Goal: Information Seeking & Learning: Learn about a topic

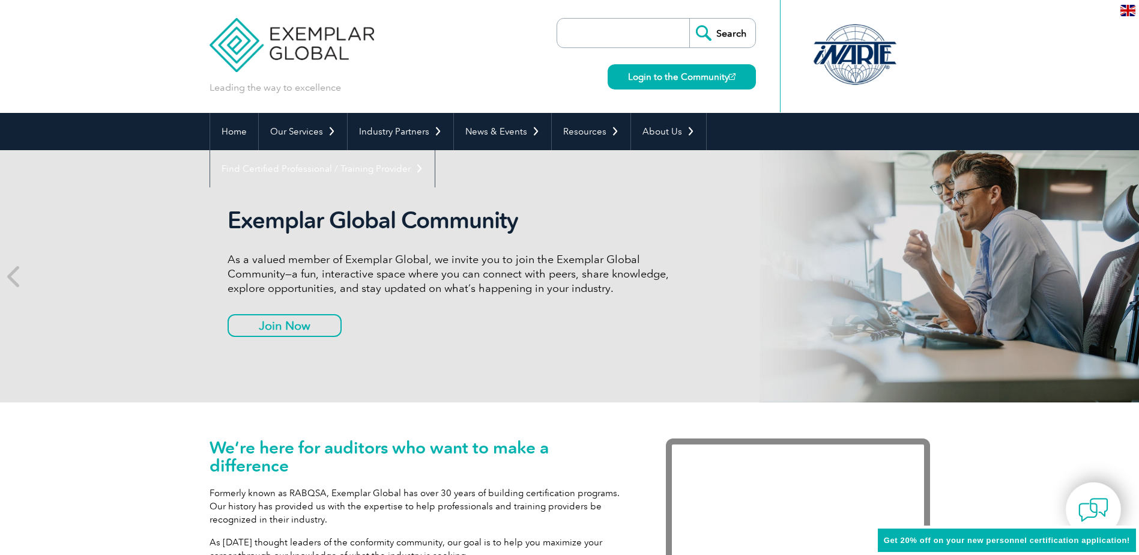
scroll to position [98, 0]
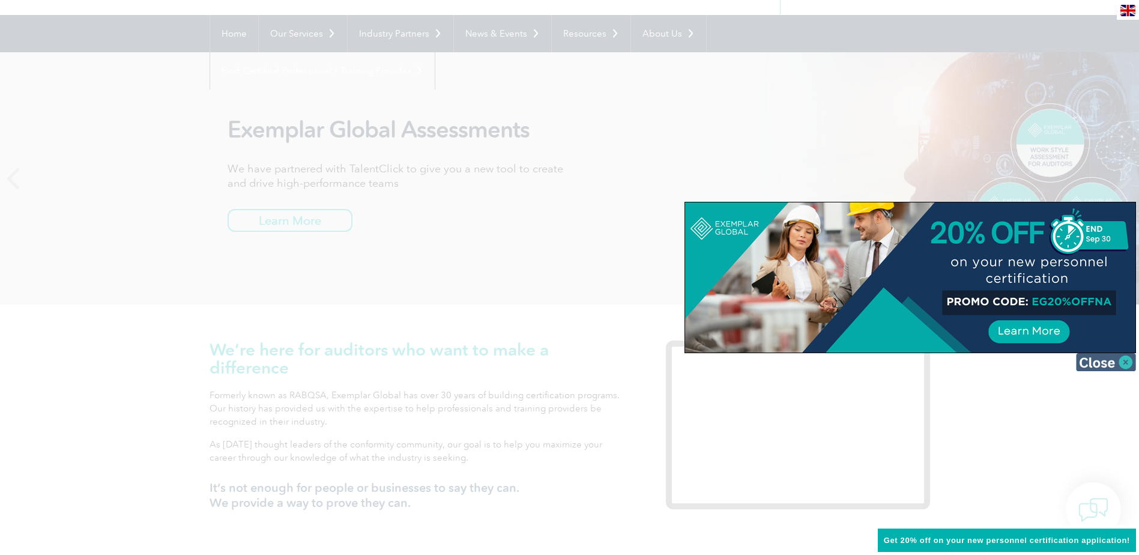
click at [1098, 360] on img at bounding box center [1106, 362] width 60 height 18
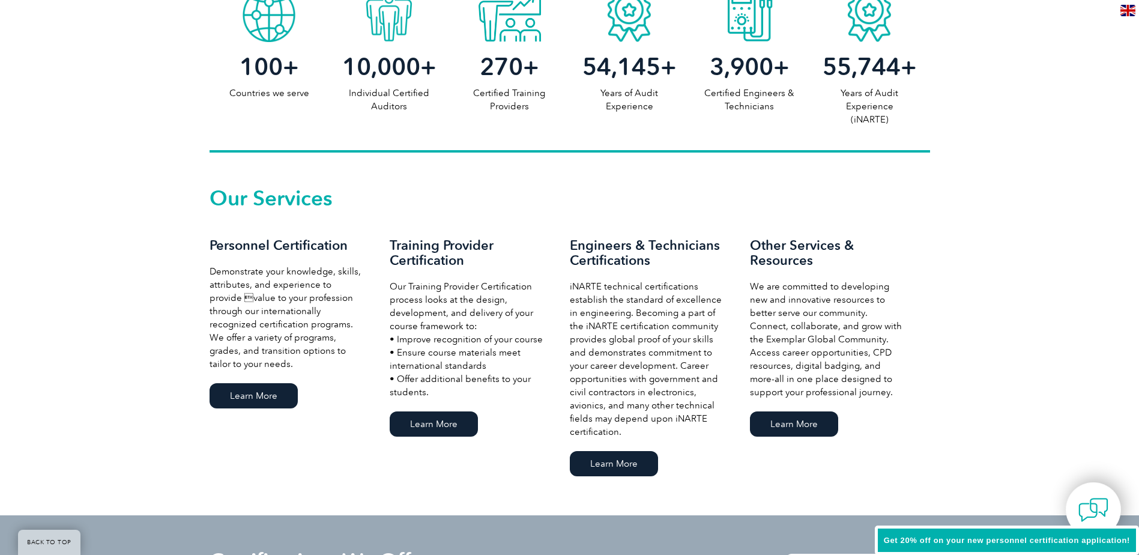
scroll to position [698, 0]
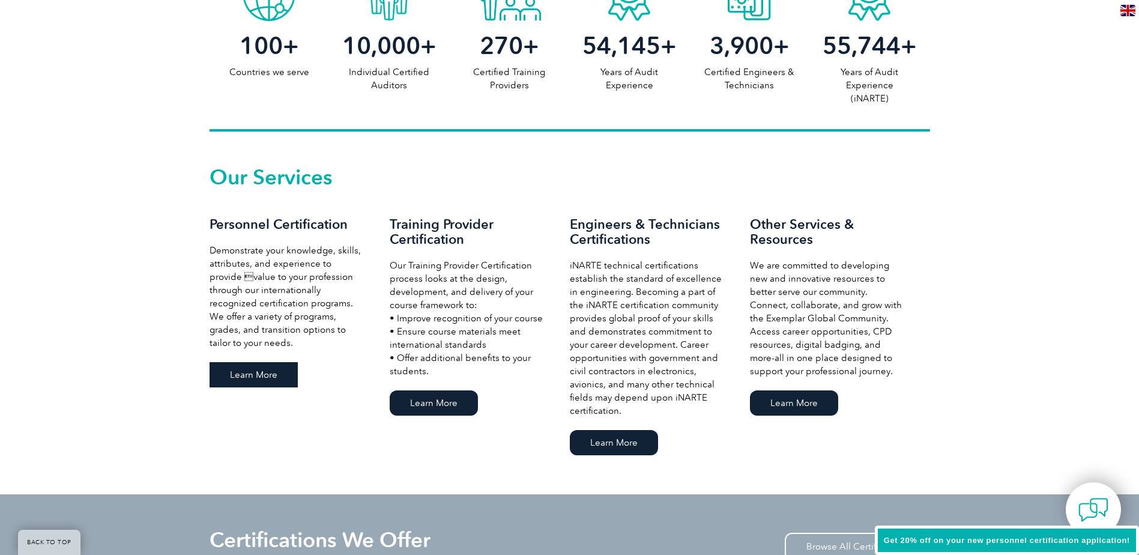
click at [254, 369] on link "Learn More" at bounding box center [254, 374] width 88 height 25
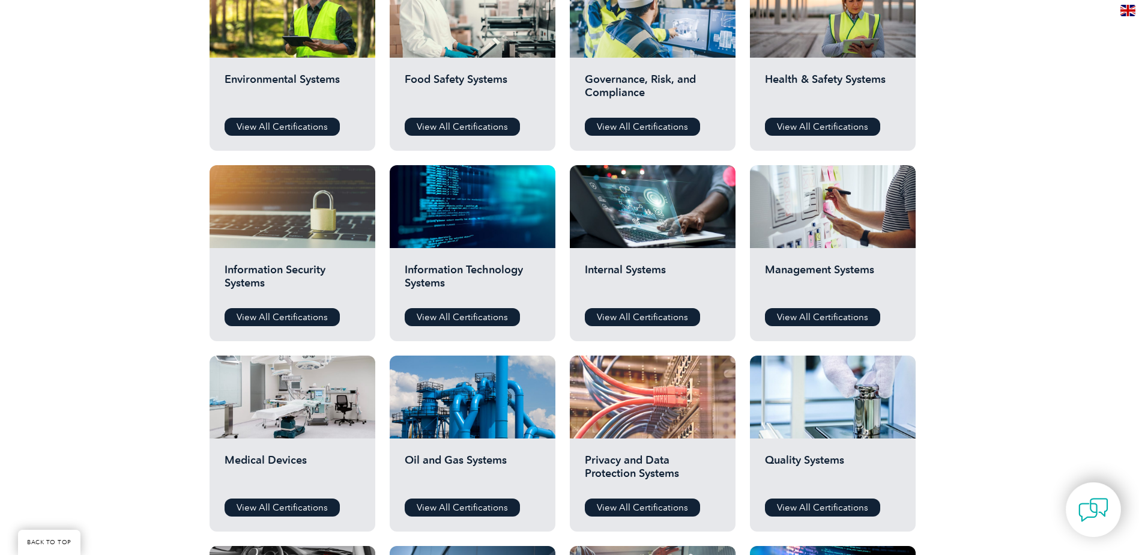
scroll to position [420, 0]
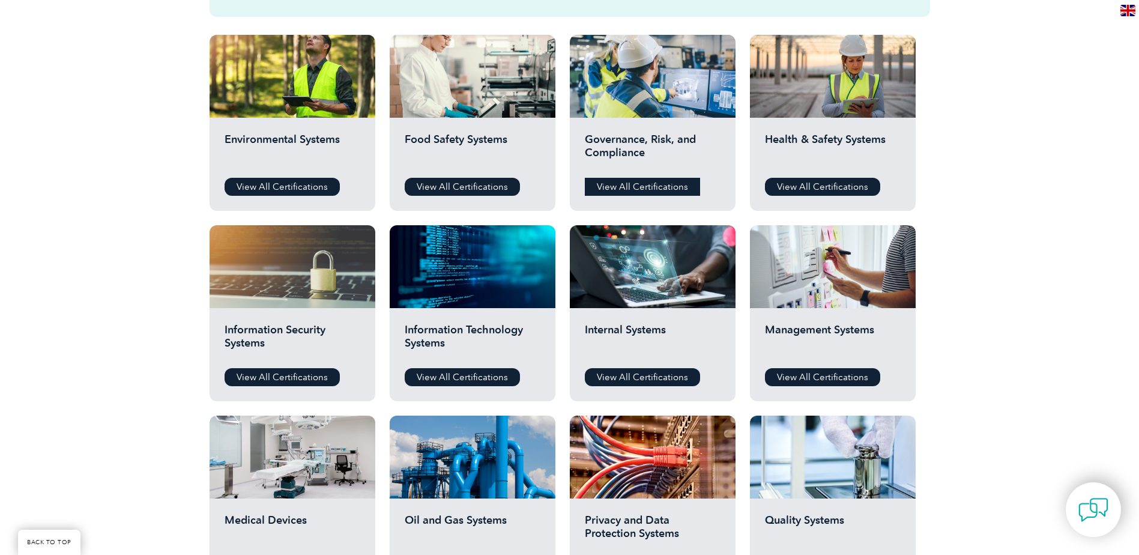
click at [659, 190] on link "View All Certifications" at bounding box center [642, 187] width 115 height 18
click at [838, 375] on link "View All Certifications" at bounding box center [822, 377] width 115 height 18
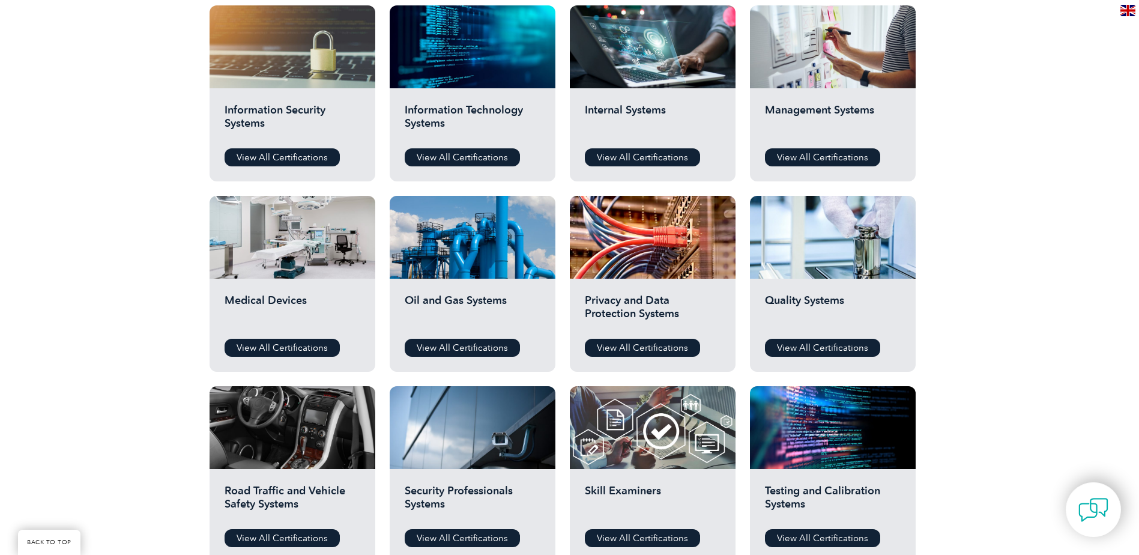
scroll to position [661, 0]
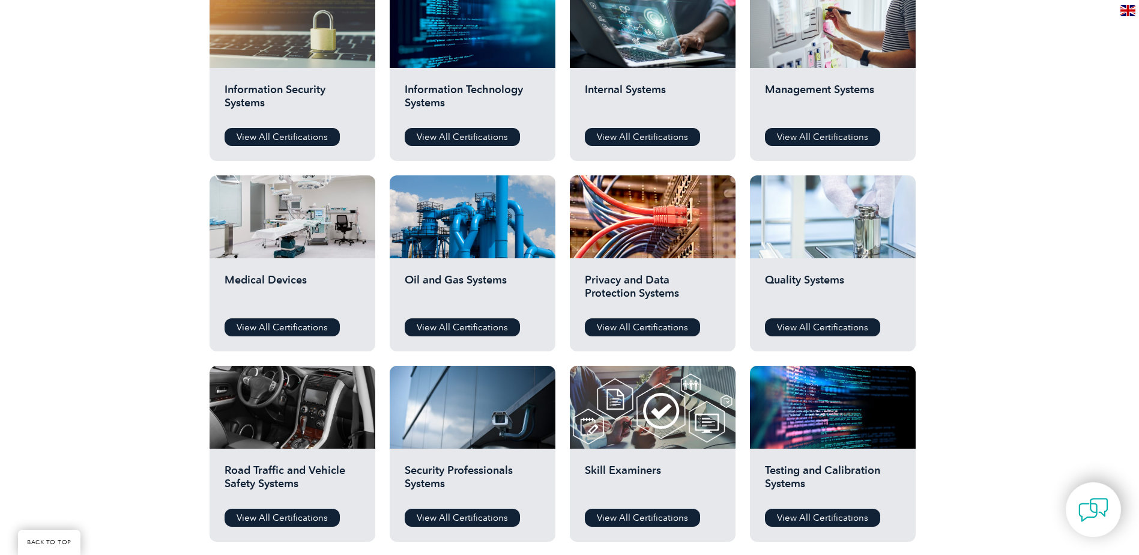
click at [867, 205] on div at bounding box center [833, 216] width 166 height 83
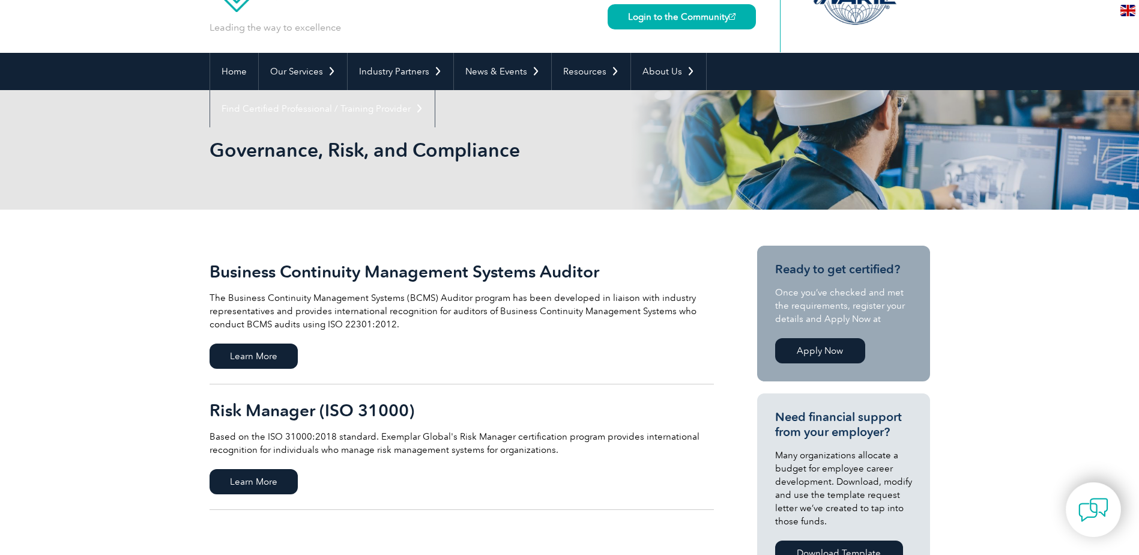
scroll to position [120, 0]
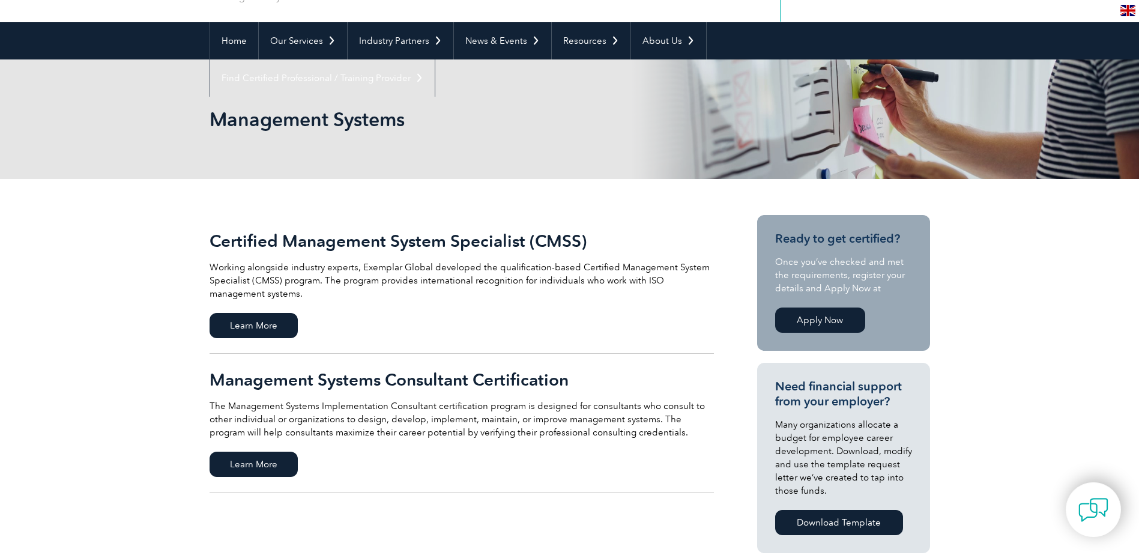
scroll to position [120, 0]
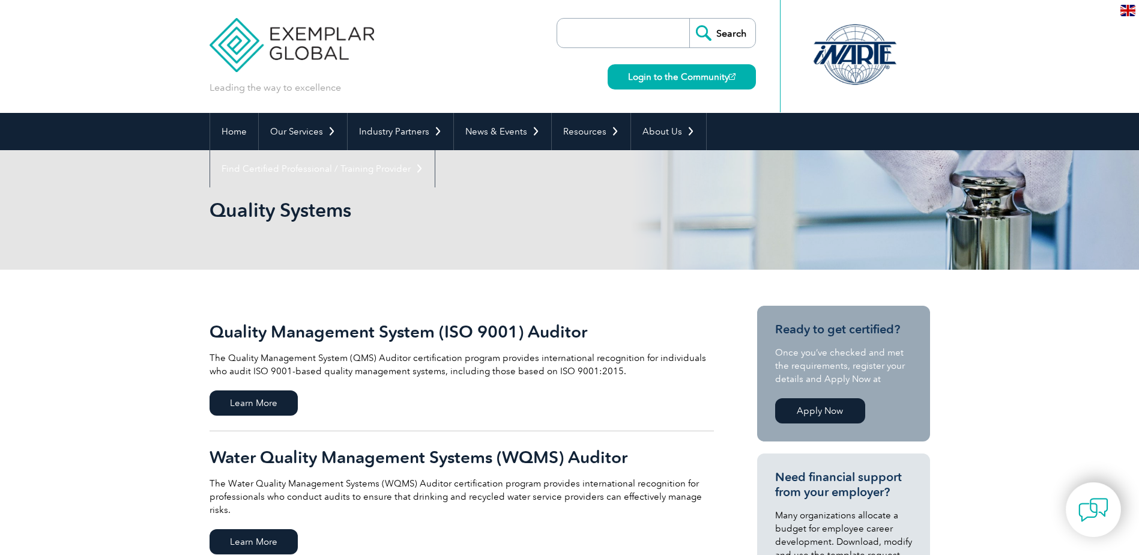
scroll to position [120, 0]
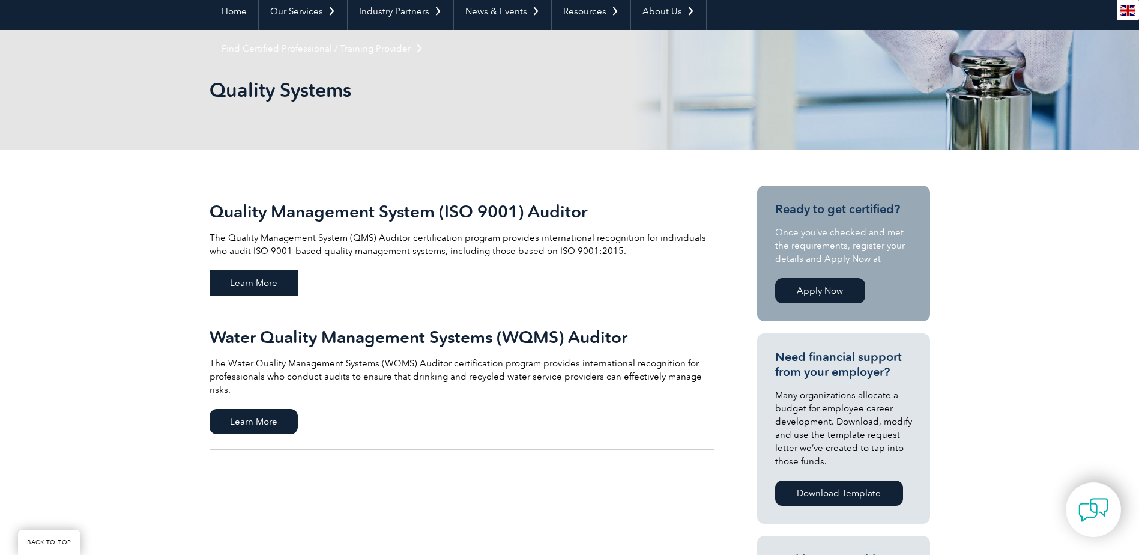
click at [255, 282] on span "Learn More" at bounding box center [254, 282] width 88 height 25
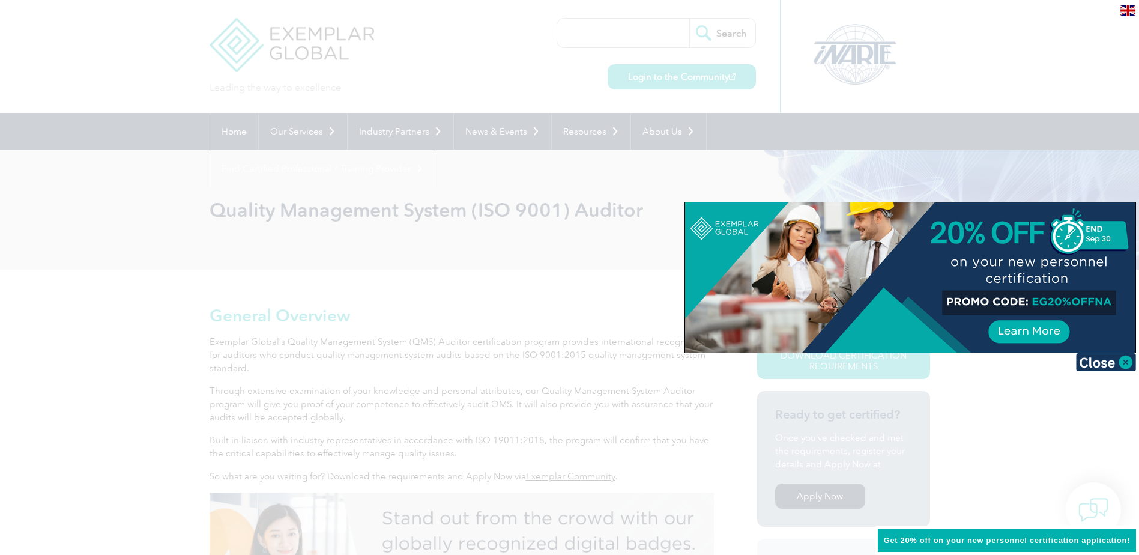
click at [1092, 360] on img at bounding box center [1106, 362] width 60 height 18
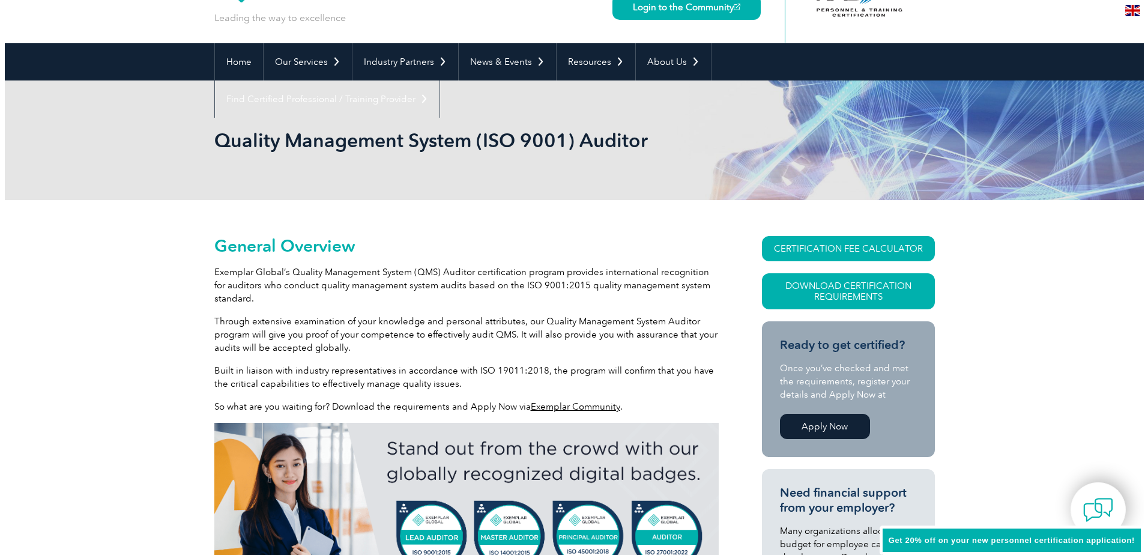
scroll to position [60, 0]
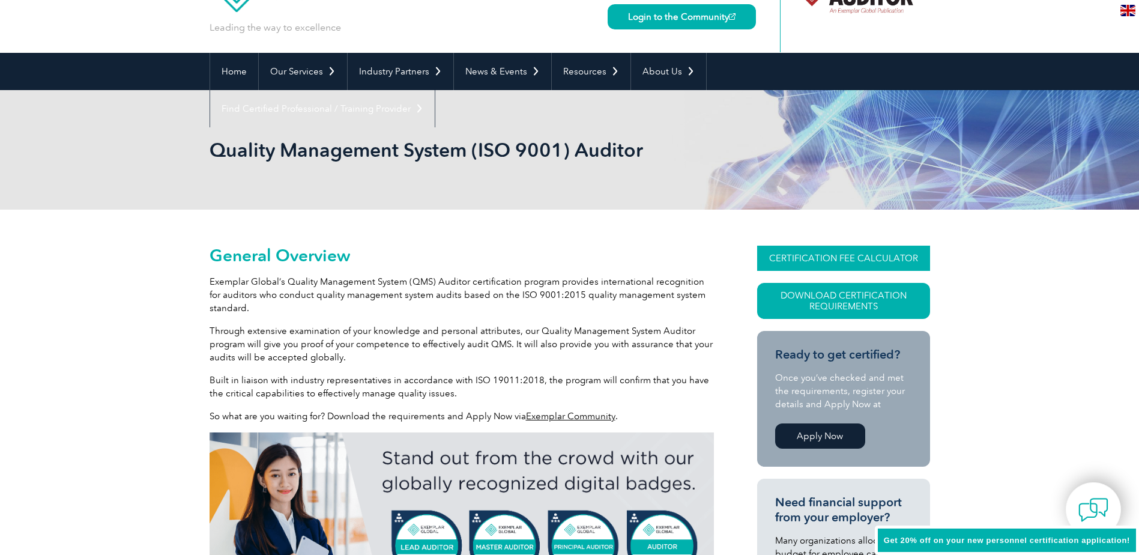
click at [818, 264] on link "CERTIFICATION FEE CALCULATOR" at bounding box center [843, 258] width 173 height 25
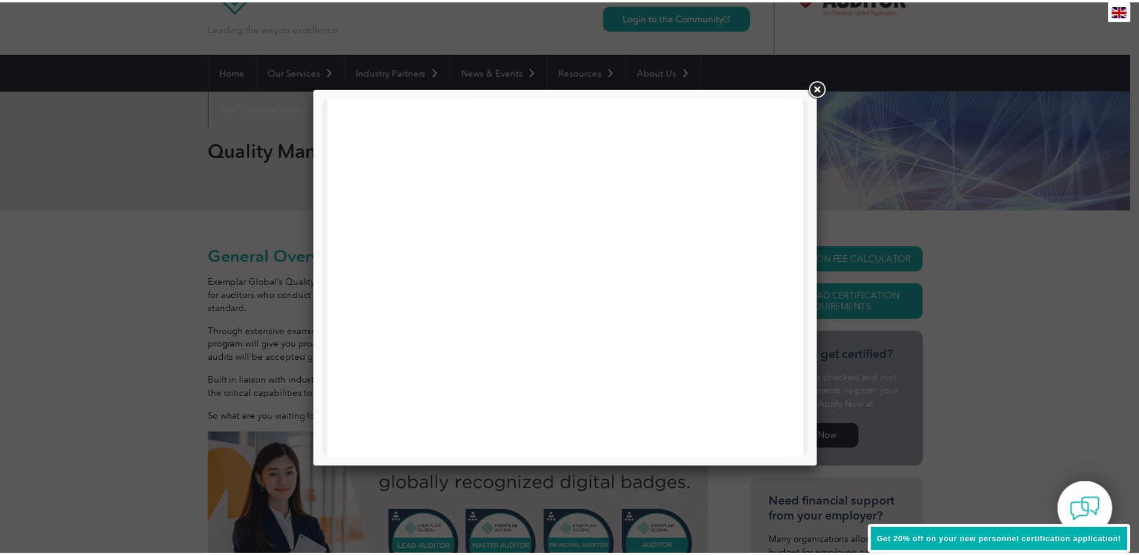
scroll to position [240, 0]
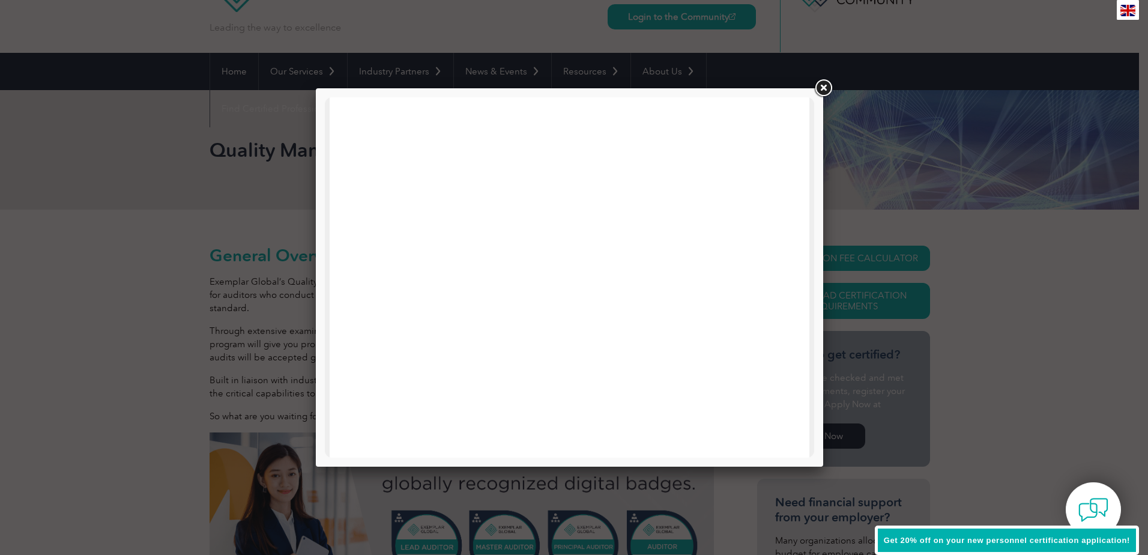
click at [823, 86] on link at bounding box center [823, 88] width 22 height 22
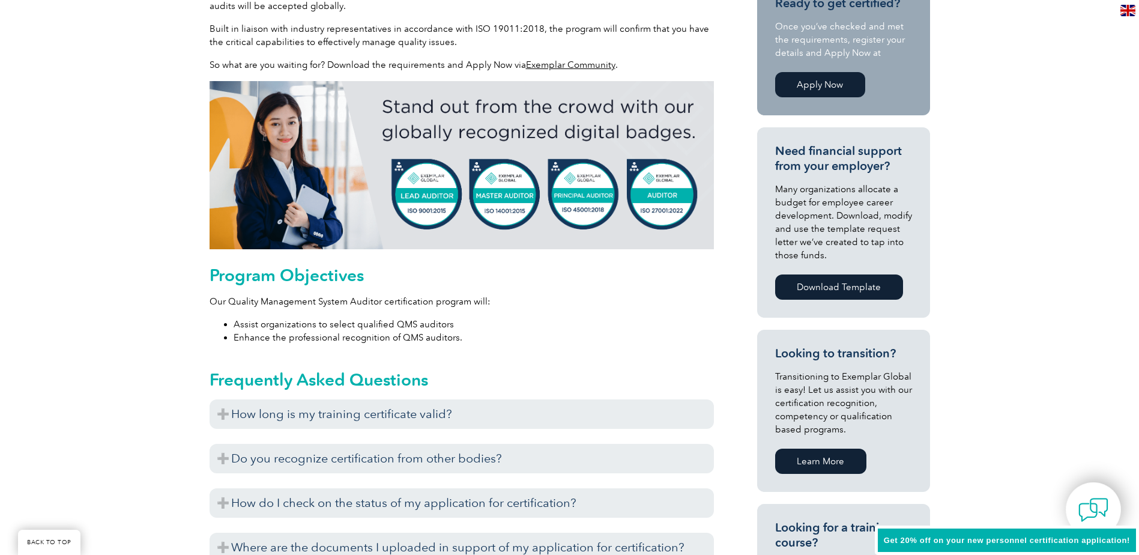
scroll to position [480, 0]
